Goal: Task Accomplishment & Management: Use online tool/utility

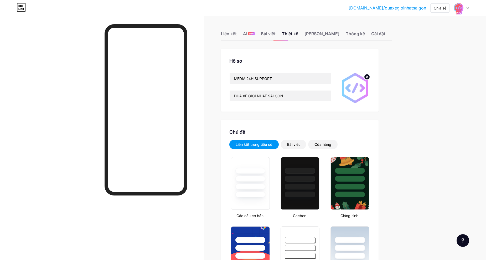
scroll to position [698, 0]
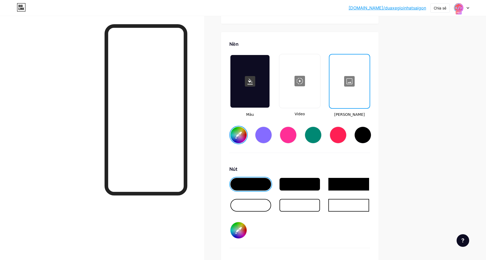
click at [406, 9] on link "[DOMAIN_NAME]/duaxegioinhatsaigon" at bounding box center [388, 8] width 78 height 6
click at [352, 68] on div at bounding box center [349, 81] width 39 height 53
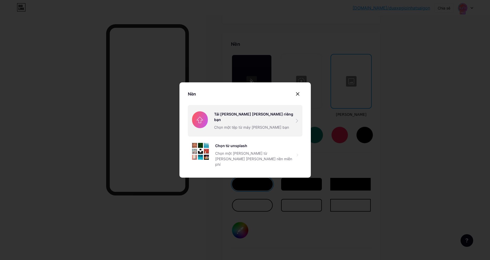
click at [257, 130] on input "file" at bounding box center [245, 120] width 115 height 31
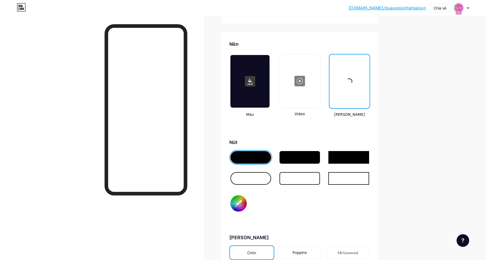
click at [306, 172] on div at bounding box center [300, 178] width 41 height 13
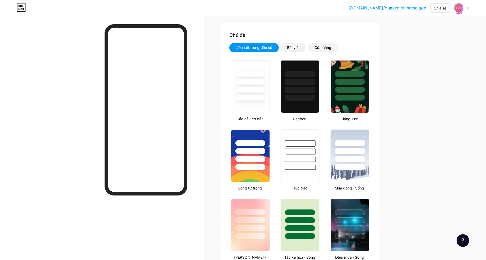
scroll to position [86, 0]
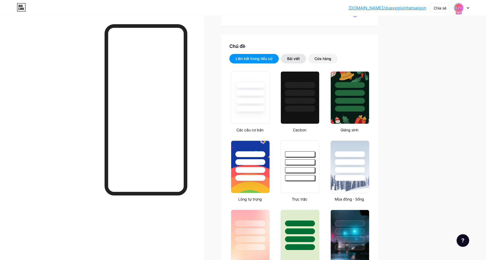
click at [299, 57] on div "Bài viết" at bounding box center [293, 58] width 13 height 5
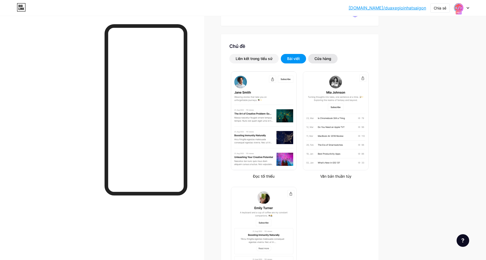
click at [327, 59] on div "Cửa hàng" at bounding box center [322, 58] width 17 height 5
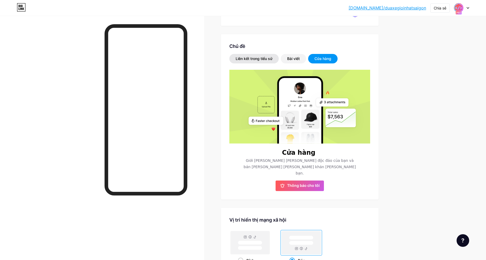
click at [279, 57] on div "Liên kết trong tiểu sử" at bounding box center [253, 58] width 49 height 9
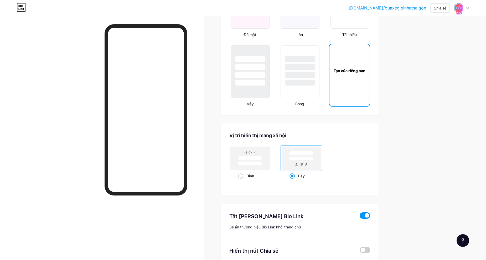
scroll to position [573, 0]
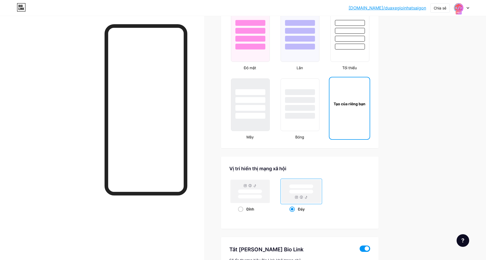
click at [352, 101] on div "Tạo của riêng bạn" at bounding box center [349, 104] width 40 height 6
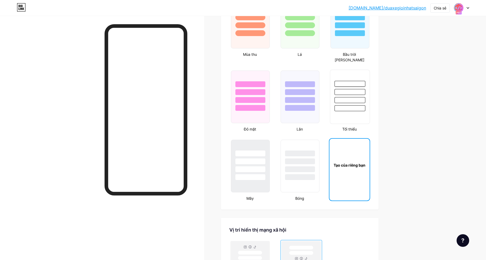
scroll to position [512, 0]
click at [352, 162] on div "Tạo của riêng bạn" at bounding box center [349, 165] width 40 height 6
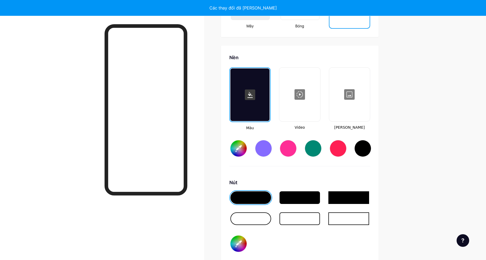
scroll to position [698, 0]
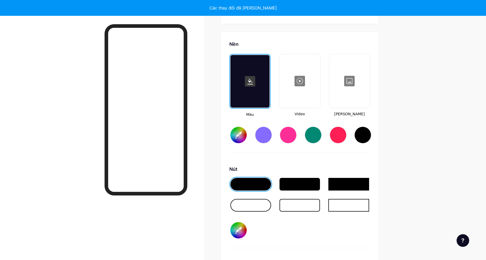
type input "#ffffff"
type input "#000000"
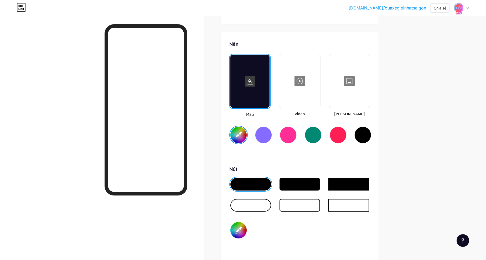
click at [363, 126] on div at bounding box center [362, 134] width 17 height 17
click at [342, 126] on div at bounding box center [338, 134] width 17 height 17
click at [238, 127] on input "#ff1f54" at bounding box center [238, 135] width 16 height 16
click at [357, 80] on div at bounding box center [350, 81] width 40 height 53
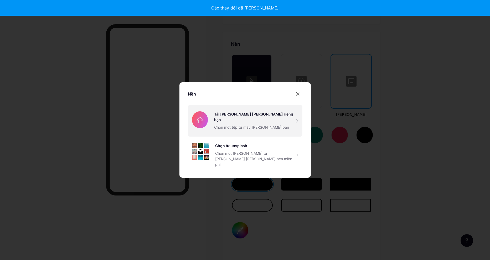
click at [280, 121] on input "file" at bounding box center [245, 120] width 115 height 31
type input "#00e6bf"
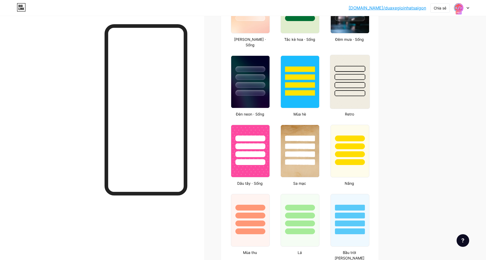
scroll to position [269, 0]
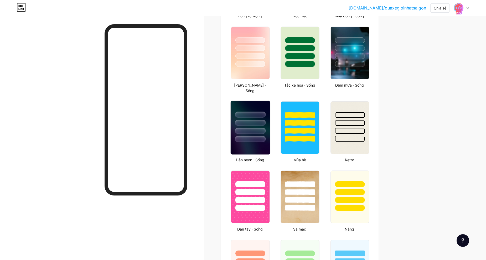
click at [260, 128] on div at bounding box center [250, 131] width 31 height 6
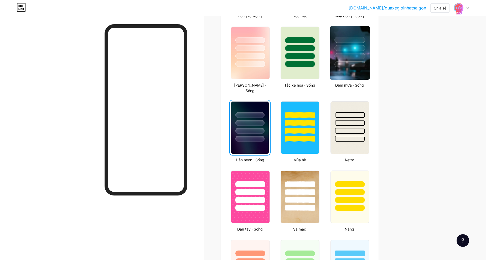
click at [356, 60] on div at bounding box center [349, 46] width 39 height 41
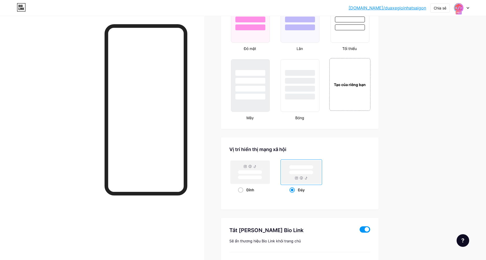
scroll to position [512, 0]
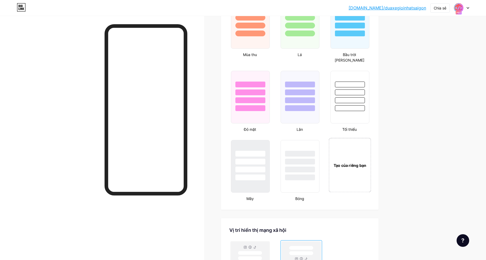
click at [358, 162] on div "Tạo của riêng bạn" at bounding box center [350, 165] width 42 height 6
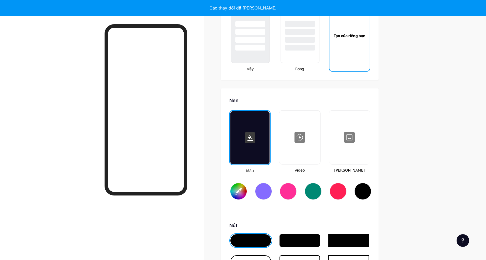
scroll to position [627, 0]
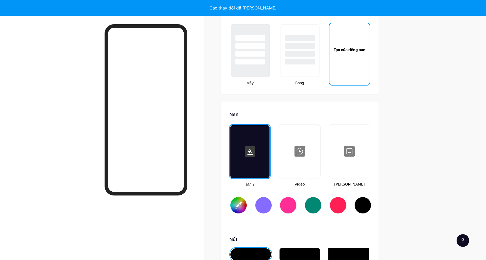
type input "#ffffff"
type input "#000000"
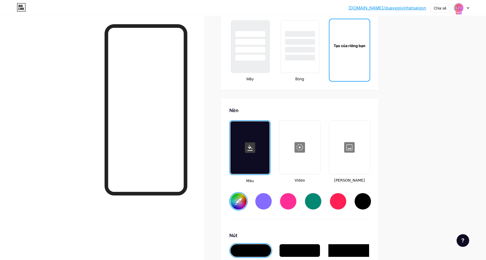
scroll to position [750, 0]
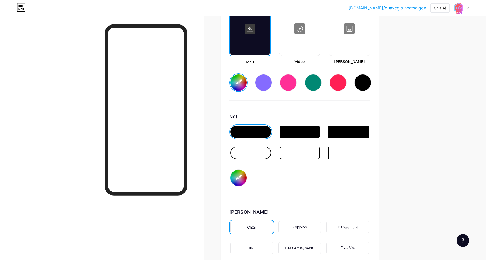
click at [315, 125] on div at bounding box center [300, 131] width 41 height 13
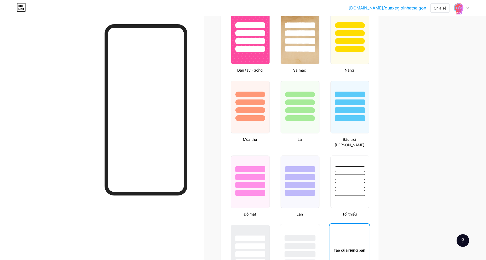
scroll to position [566, 0]
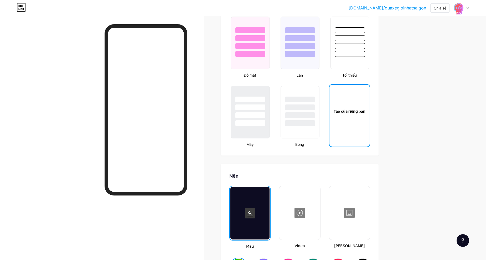
click at [350, 108] on div "Tạo của riêng bạn" at bounding box center [349, 111] width 40 height 53
type input "#ffffff"
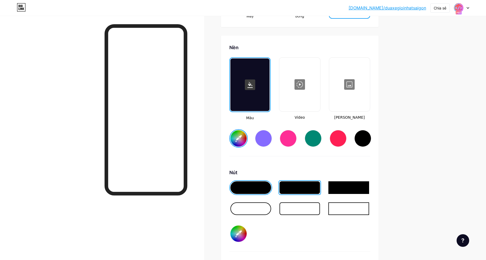
scroll to position [698, 0]
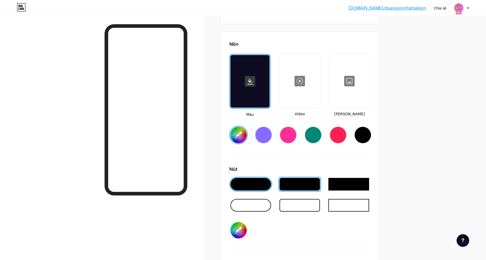
click at [354, 63] on div at bounding box center [350, 81] width 40 height 53
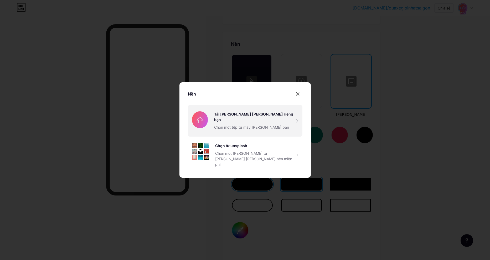
click at [249, 125] on input "file" at bounding box center [245, 120] width 115 height 31
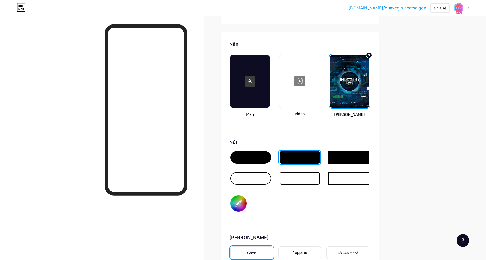
click at [240, 195] on input "#000000" at bounding box center [238, 203] width 16 height 16
type input "#e8e8e9"
click at [344, 172] on div at bounding box center [348, 178] width 41 height 13
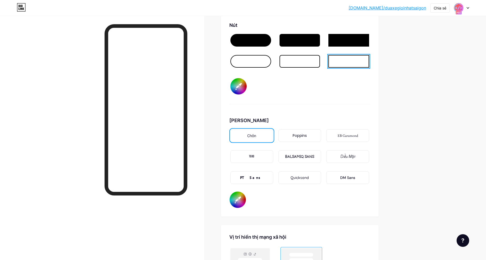
scroll to position [820, 0]
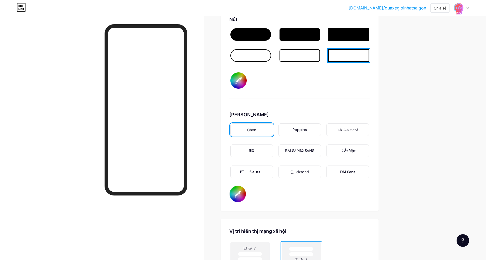
click at [239, 185] on input "#000000" at bounding box center [238, 193] width 16 height 16
type input "#ffffff"
click at [310, 28] on div at bounding box center [300, 34] width 41 height 13
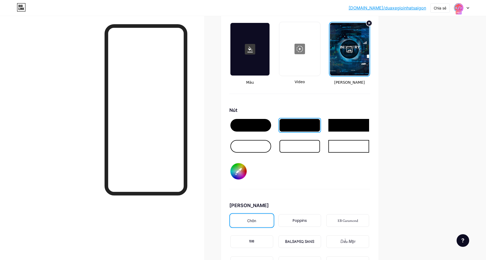
scroll to position [698, 0]
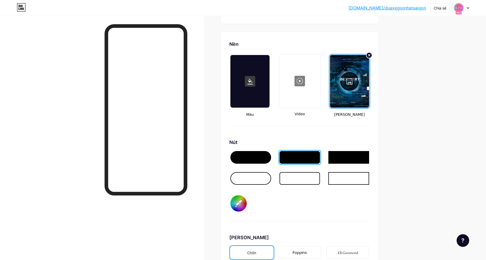
click at [355, 70] on div at bounding box center [349, 81] width 39 height 53
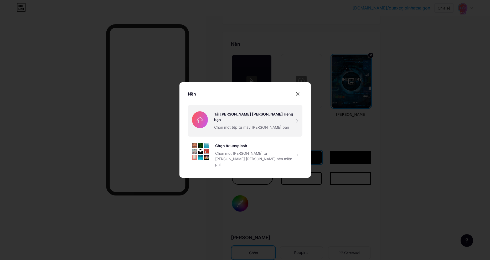
click at [245, 120] on input "file" at bounding box center [245, 120] width 115 height 31
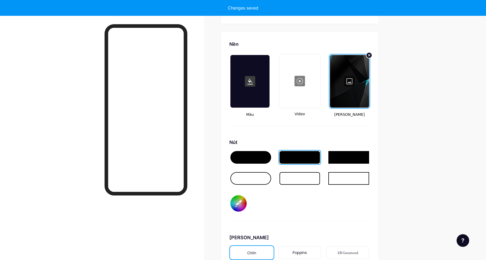
click at [241, 195] on input "#e8e8e9" at bounding box center [238, 203] width 16 height 16
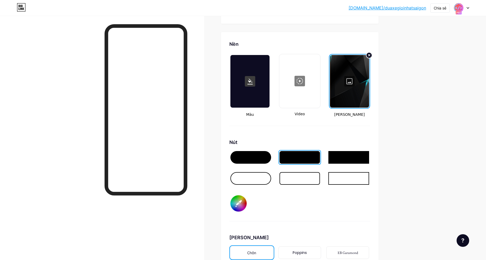
type input "#000000"
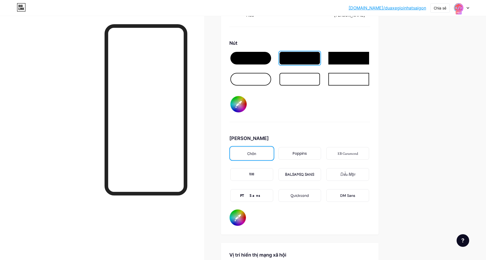
scroll to position [881, 0]
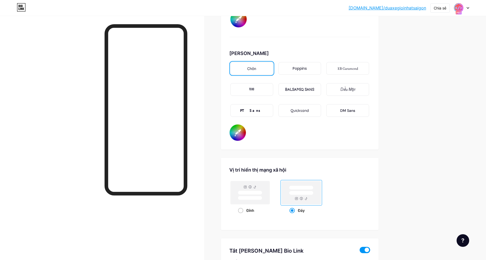
click at [344, 108] on div "DM Sans" at bounding box center [347, 111] width 15 height 6
click at [262, 104] on div "PT Sans" at bounding box center [251, 110] width 43 height 13
click at [437, 7] on div "Chia sẻ" at bounding box center [440, 8] width 13 height 6
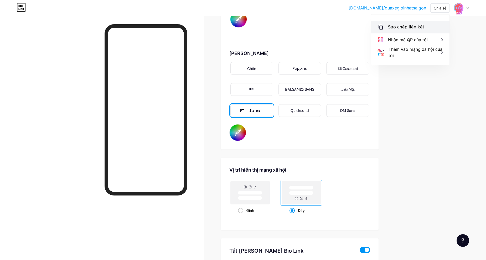
click at [417, 28] on div "Sao chép liên kết" at bounding box center [406, 27] width 36 height 6
